Goal: Transaction & Acquisition: Purchase product/service

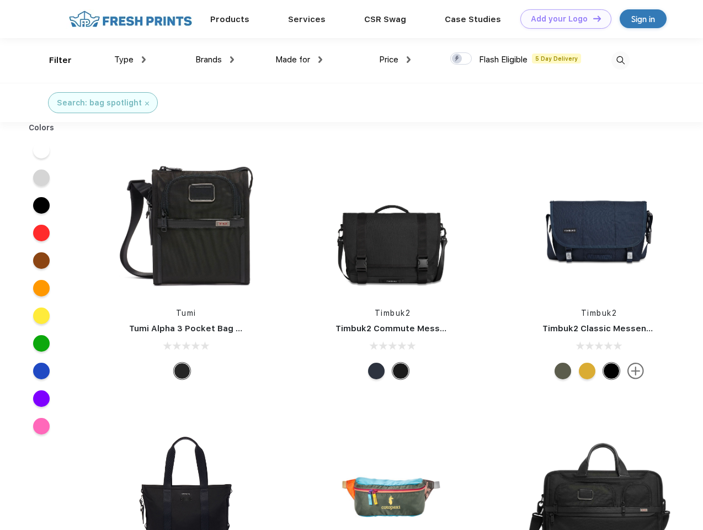
click at [562, 19] on link "Add your Logo Design Tool" at bounding box center [566, 18] width 91 height 19
click at [0, 0] on div "Design Tool" at bounding box center [0, 0] width 0 height 0
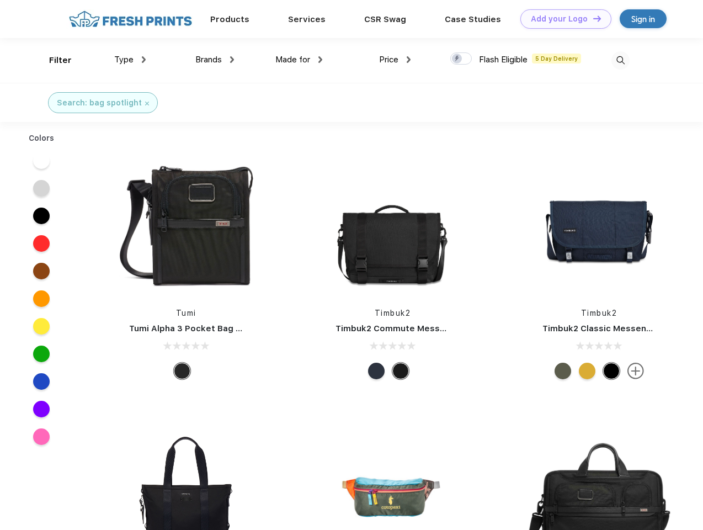
click at [592, 18] on link "Add your Logo Design Tool" at bounding box center [566, 18] width 91 height 19
click at [53, 60] on div "Filter" at bounding box center [60, 60] width 23 height 13
click at [130, 60] on span "Type" at bounding box center [123, 60] width 19 height 10
click at [215, 60] on span "Brands" at bounding box center [208, 60] width 27 height 10
click at [299, 60] on span "Made for" at bounding box center [293, 60] width 35 height 10
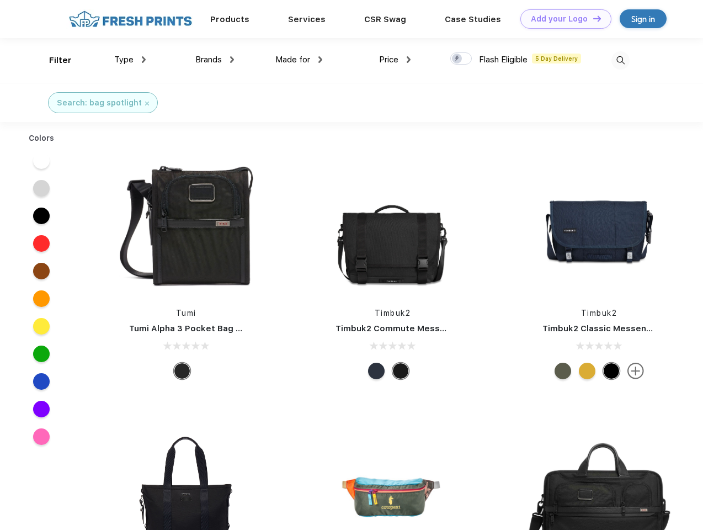
click at [395, 60] on span "Price" at bounding box center [388, 60] width 19 height 10
click at [462, 59] on div at bounding box center [462, 58] width 22 height 12
click at [458, 59] on input "checkbox" at bounding box center [454, 55] width 7 height 7
click at [621, 60] on img at bounding box center [621, 60] width 18 height 18
